Goal: Information Seeking & Learning: Learn about a topic

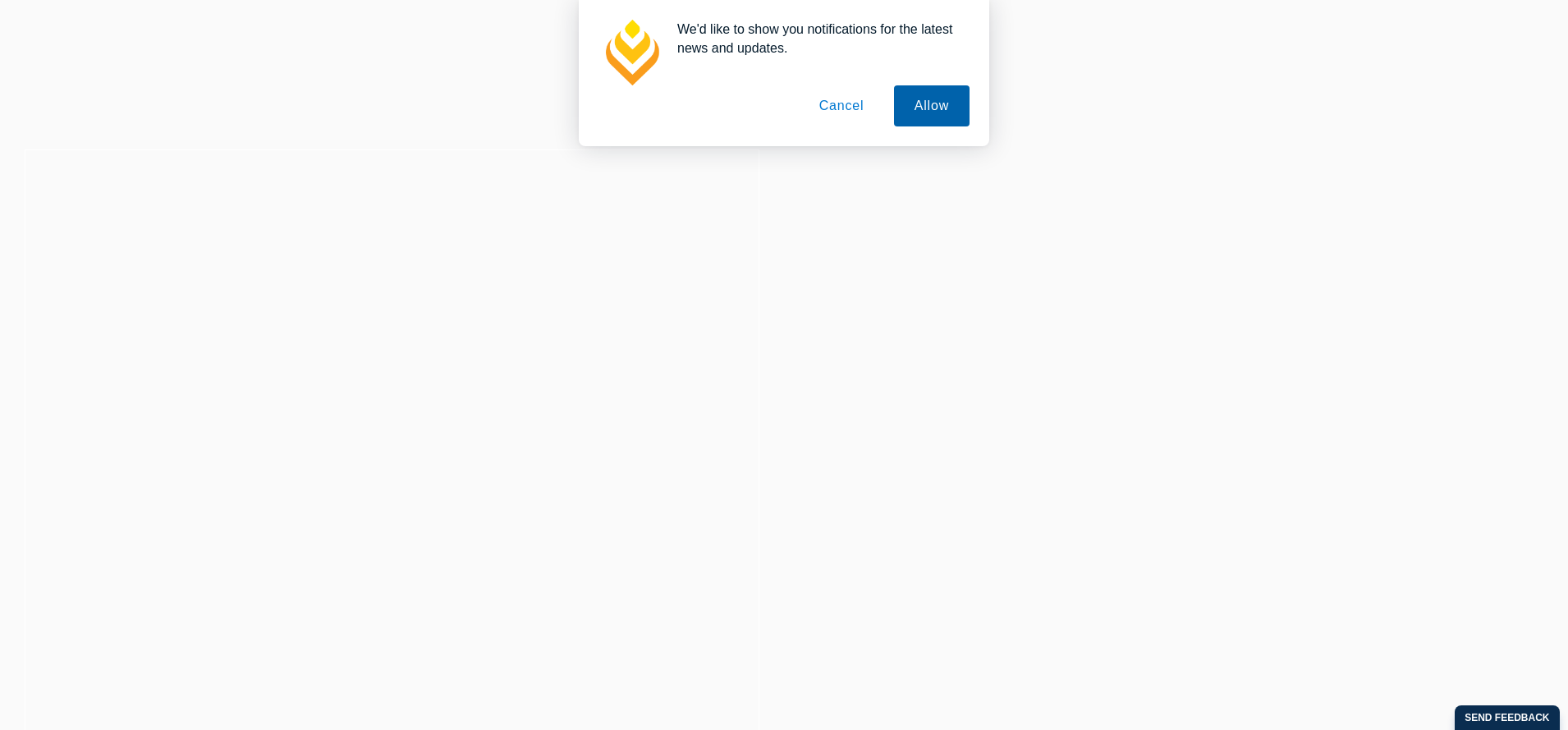
click at [936, 103] on button "Allow" at bounding box center [931, 106] width 76 height 41
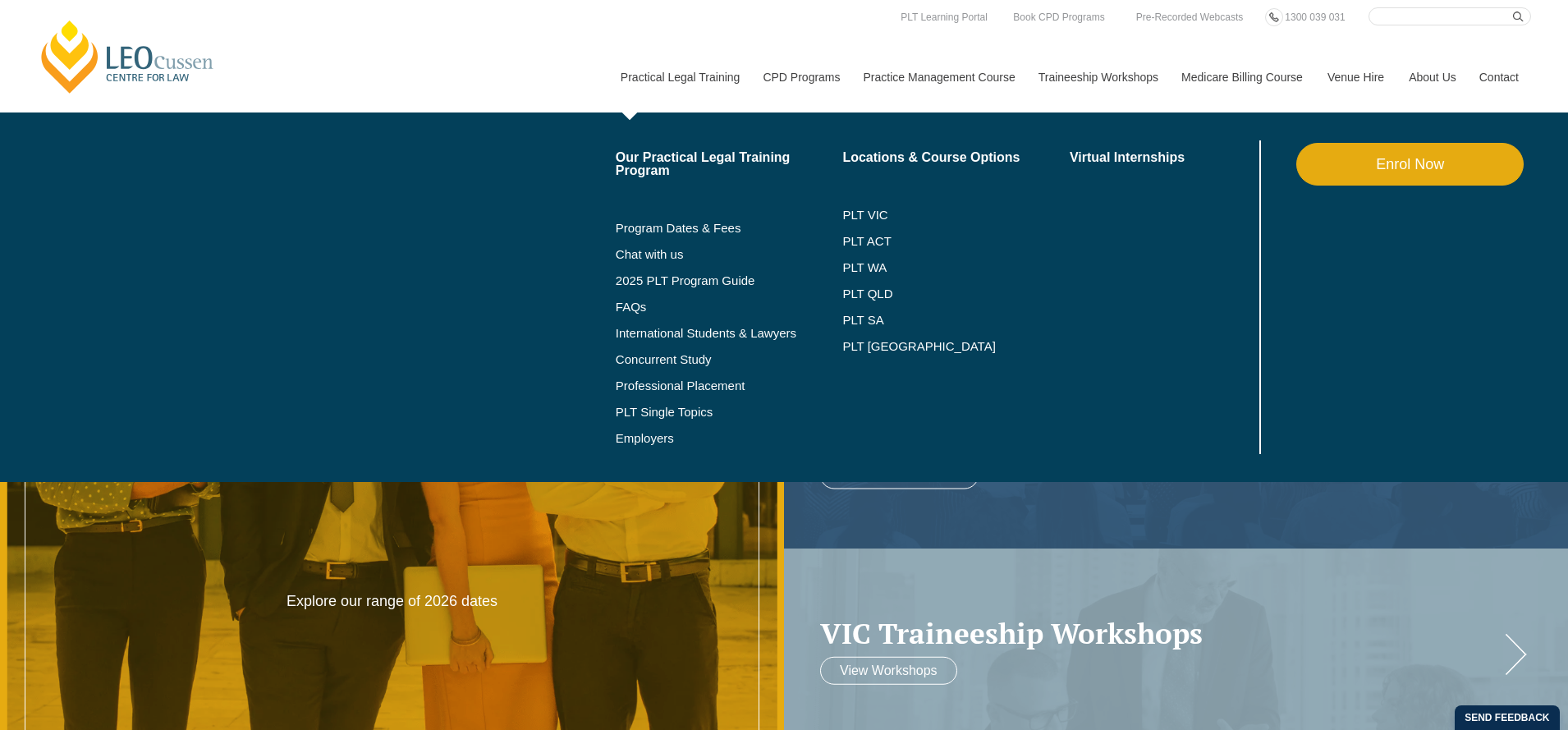
click at [625, 76] on link "Practical Legal Training" at bounding box center [679, 77] width 142 height 71
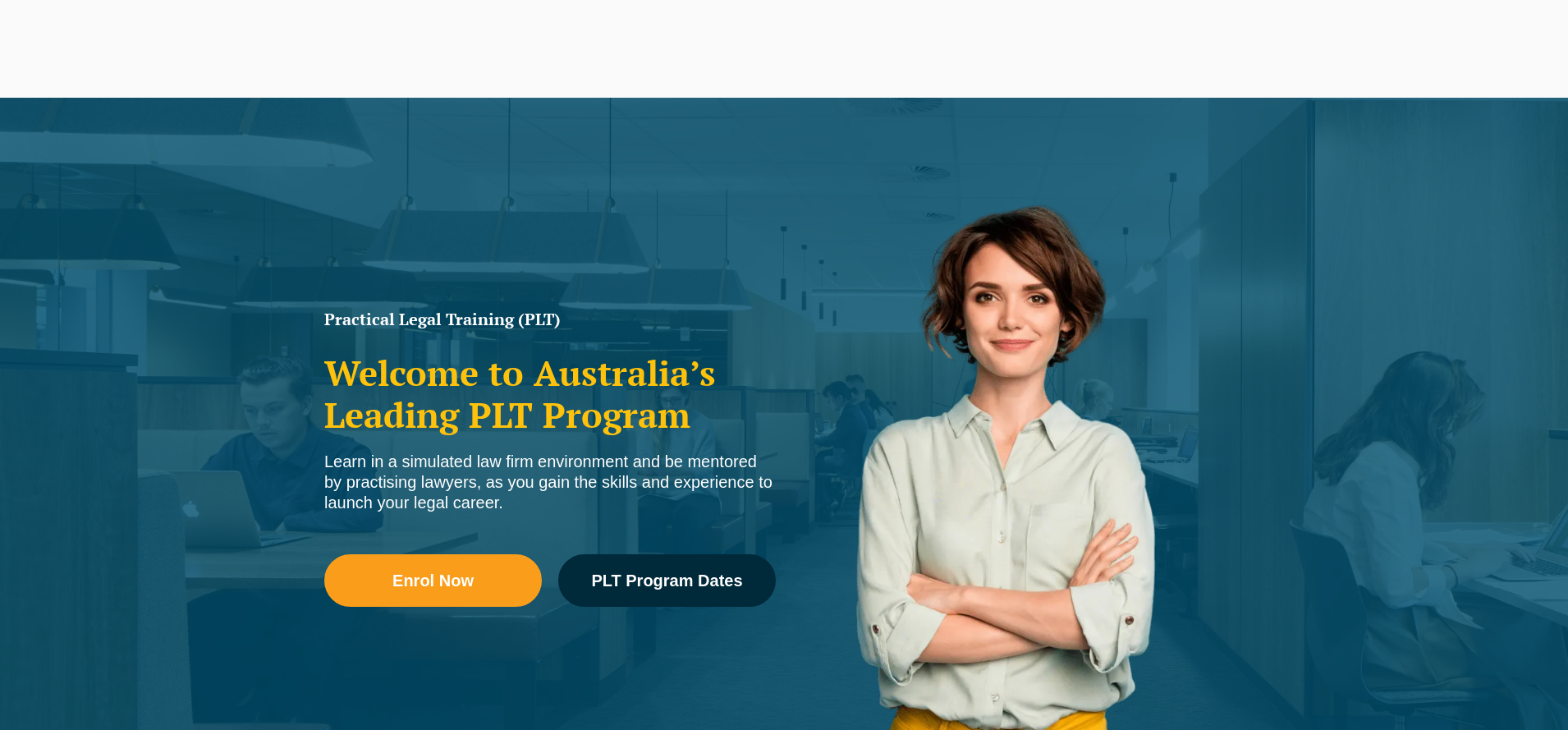
click at [344, 376] on h2 "Welcome to Australia’s Leading PLT Program" at bounding box center [550, 394] width 451 height 83
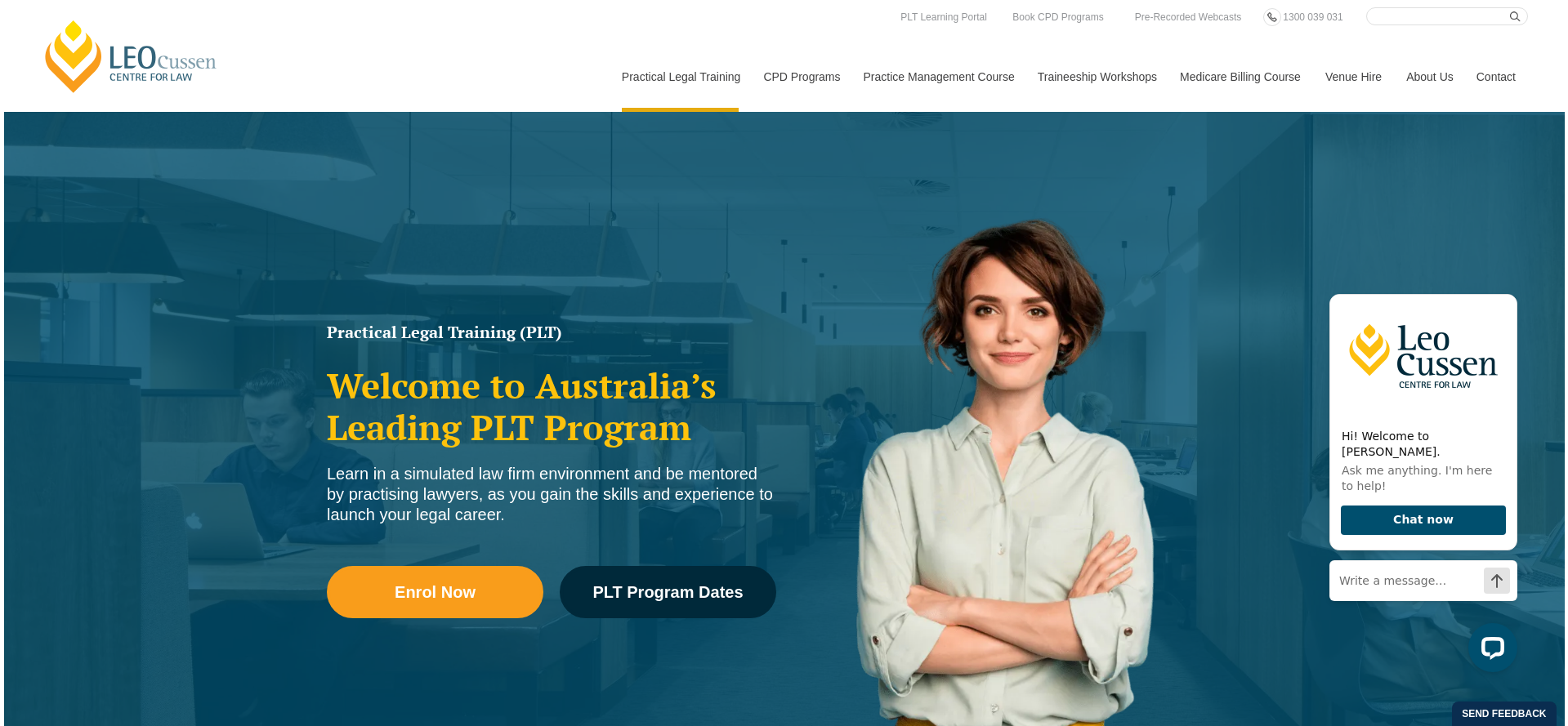
scroll to position [10, 0]
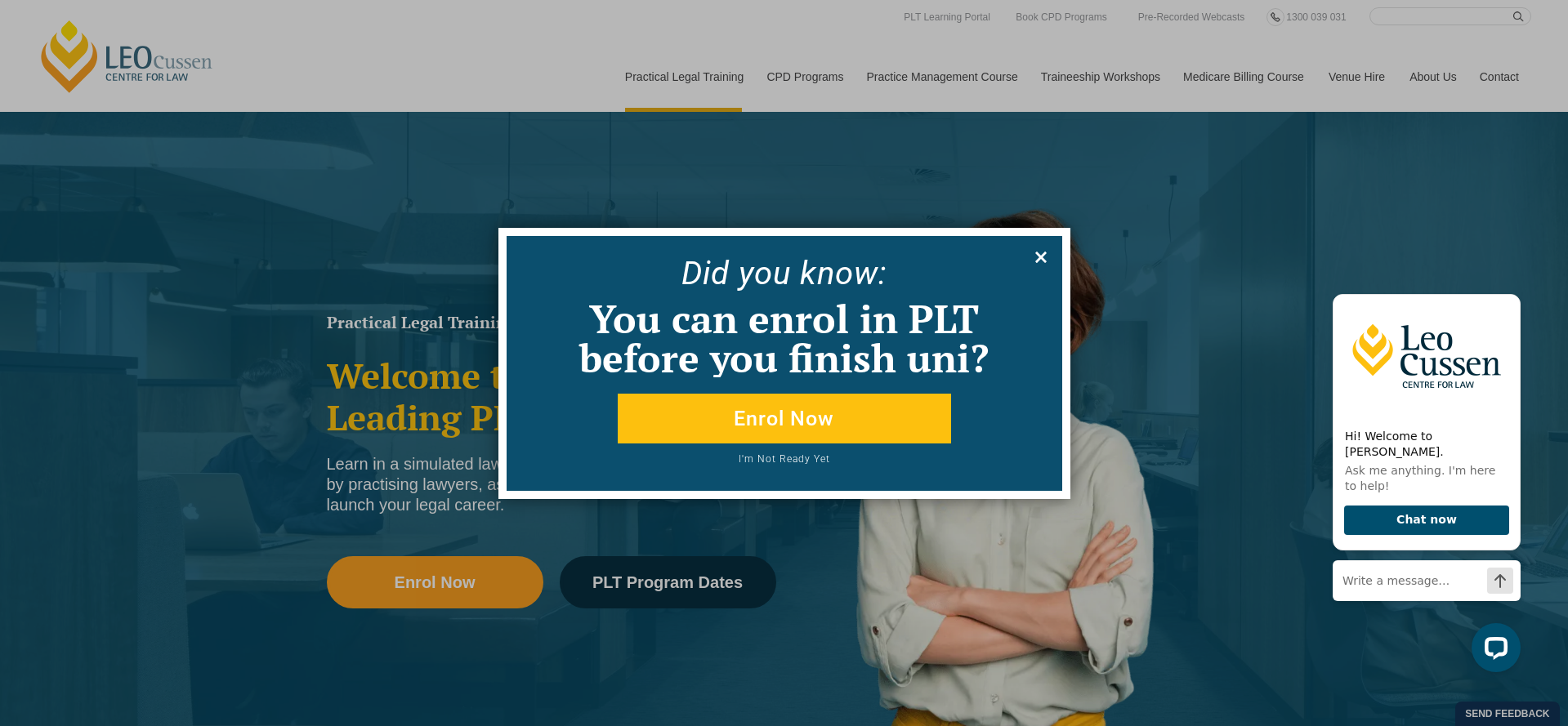
click at [1037, 258] on icon at bounding box center [1041, 257] width 18 height 18
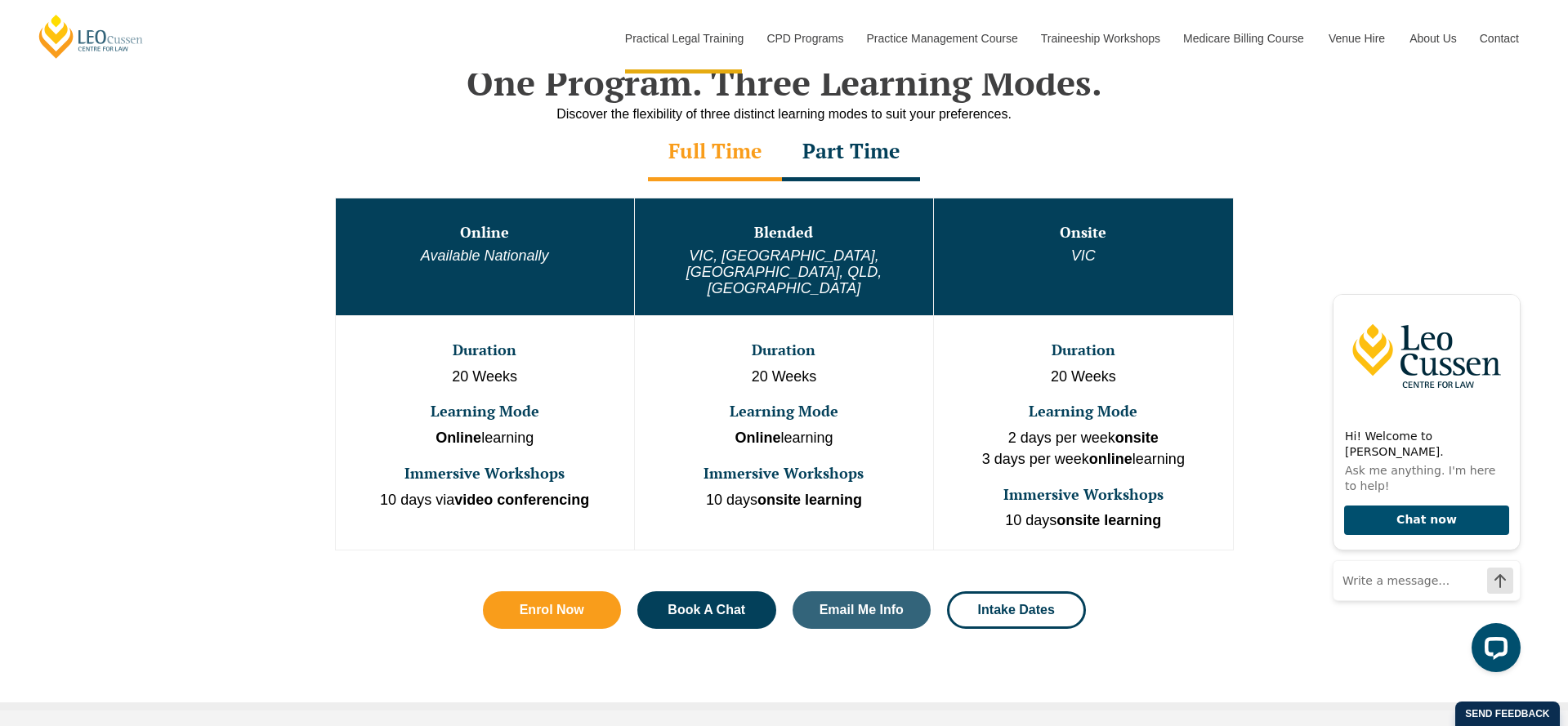
scroll to position [0, 0]
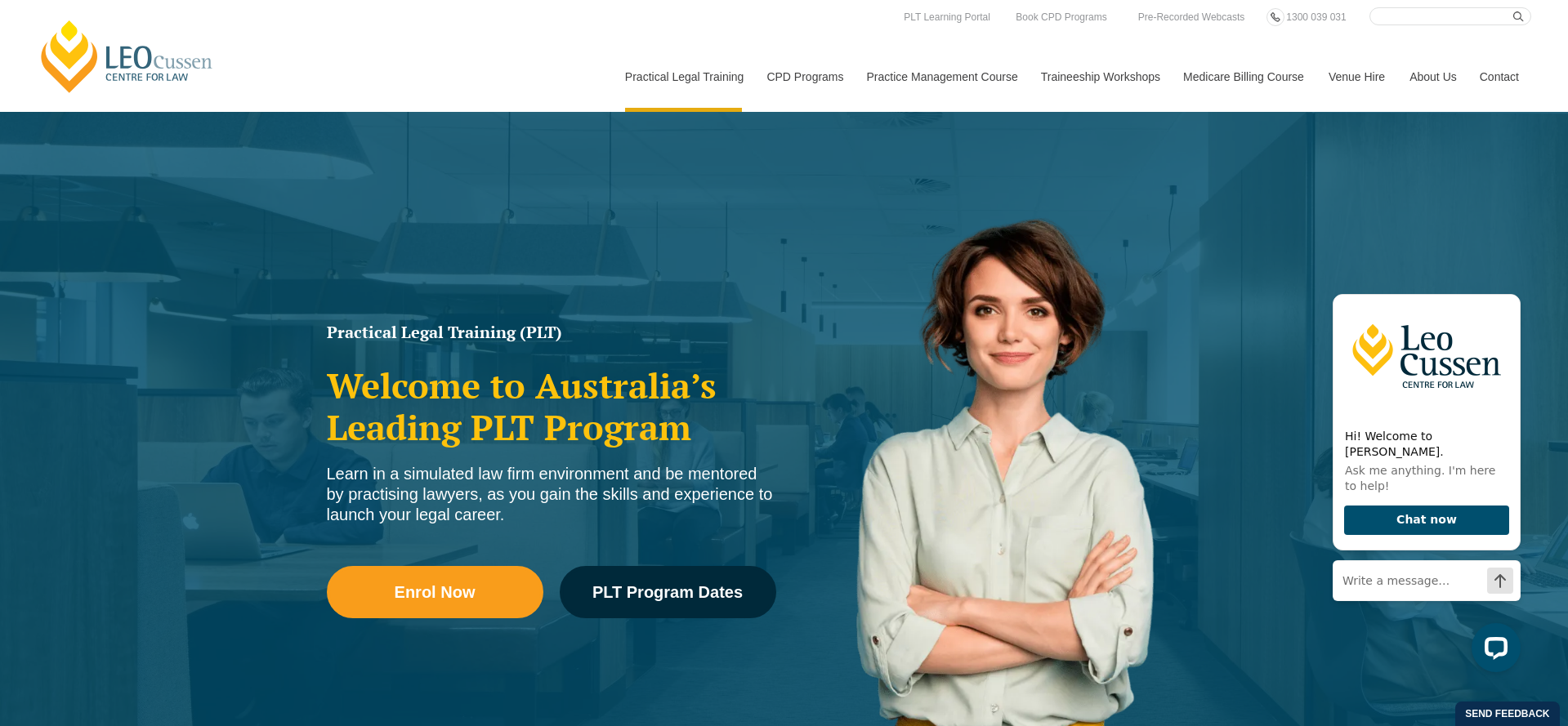
drag, startPoint x: 491, startPoint y: 340, endPoint x: 393, endPoint y: 327, distance: 98.9
click at [490, 340] on h1 "Practical Legal Training (PLT)" at bounding box center [552, 333] width 449 height 16
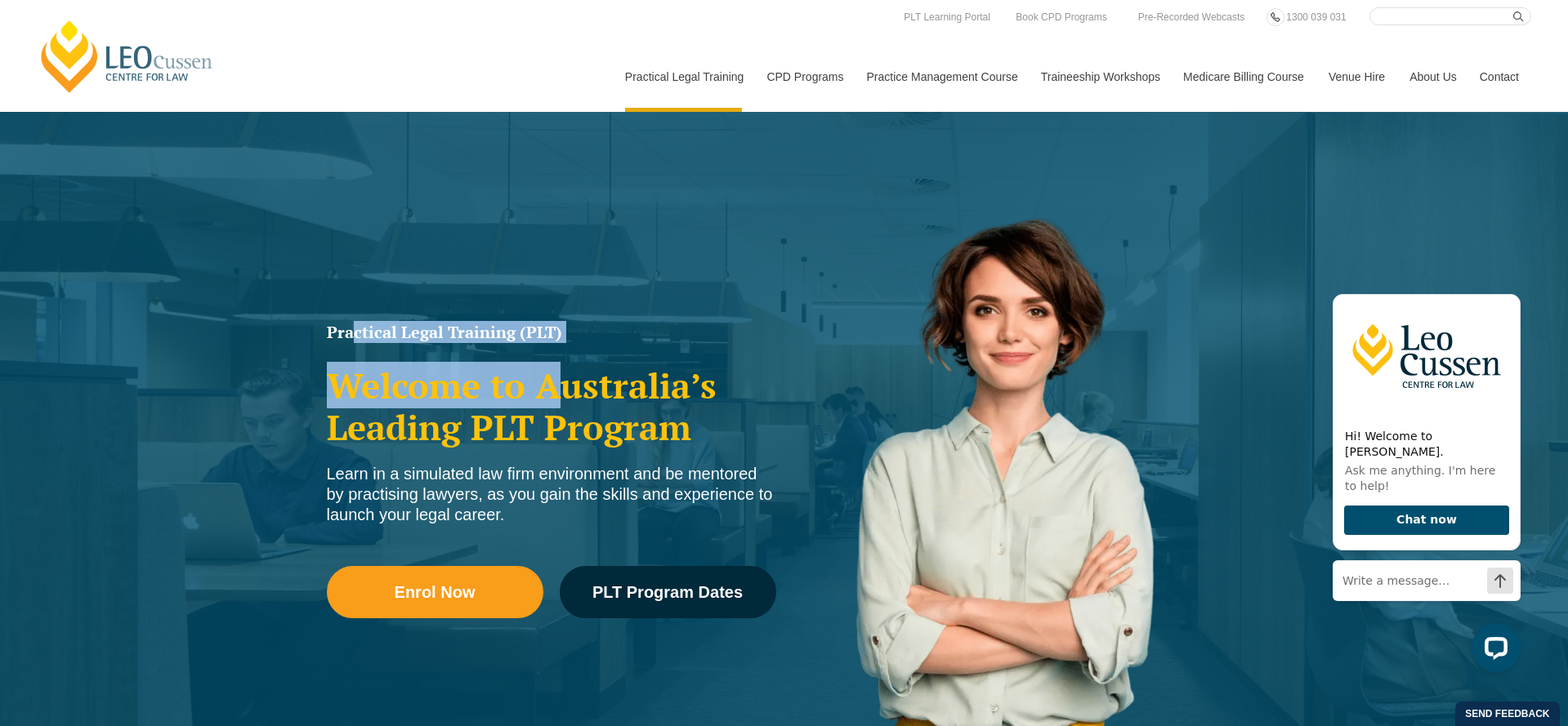
drag, startPoint x: 349, startPoint y: 333, endPoint x: 562, endPoint y: 399, distance: 223.0
click at [562, 399] on div "Practical Legal Training (PLT) Welcome to Australia’s Leading PLT Program Learn…" at bounding box center [552, 492] width 466 height 352
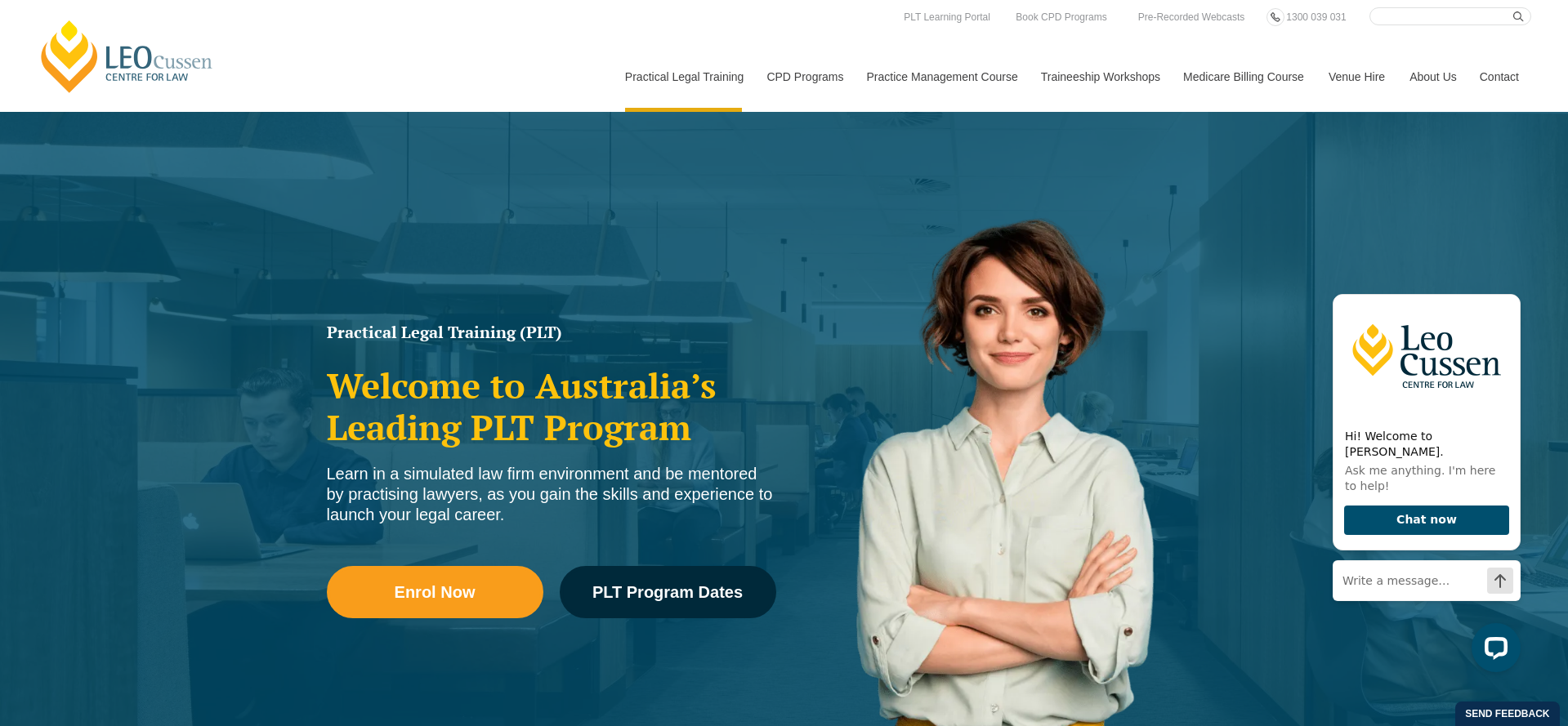
click at [648, 433] on h2 "Welcome to Australia’s Leading PLT Program" at bounding box center [552, 406] width 449 height 83
click at [1508, 286] on icon "Hide greeting" at bounding box center [1511, 281] width 9 height 9
